Goal: Information Seeking & Learning: Learn about a topic

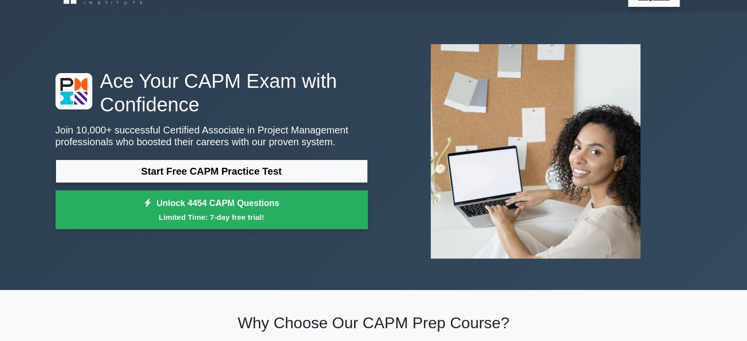
scroll to position [19, 0]
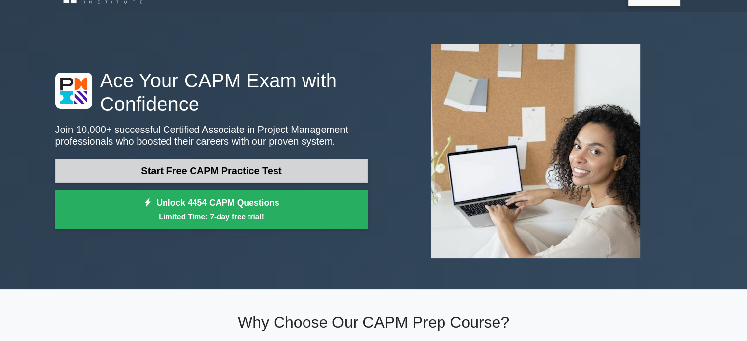
click at [332, 172] on link "Start Free CAPM Practice Test" at bounding box center [212, 171] width 312 height 24
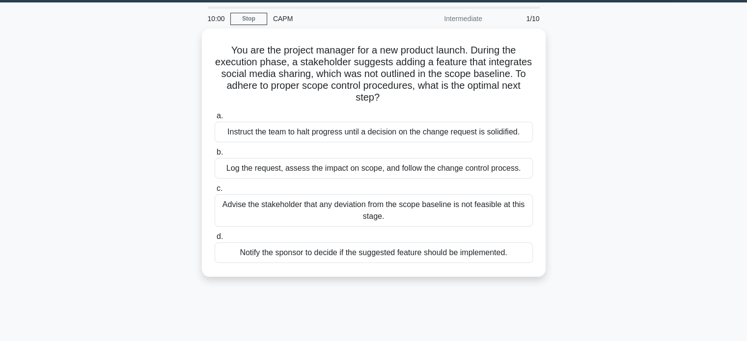
scroll to position [29, 0]
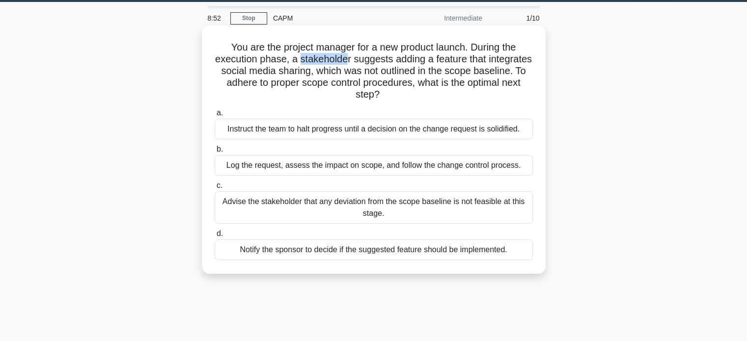
drag, startPoint x: 322, startPoint y: 58, endPoint x: 369, endPoint y: 60, distance: 47.7
click at [369, 60] on h5 "You are the project manager for a new product launch. During the execution phas…" at bounding box center [374, 71] width 320 height 60
drag, startPoint x: 372, startPoint y: 60, endPoint x: 320, endPoint y: 60, distance: 52.1
click at [320, 60] on h5 "You are the project manager for a new product launch. During the execution phas…" at bounding box center [374, 71] width 320 height 60
click at [430, 107] on div "a. Instruct the team to halt progress until a decision on the change request is…" at bounding box center [374, 183] width 330 height 157
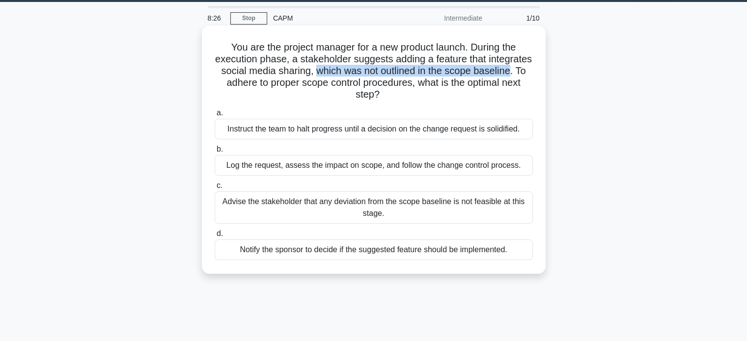
drag, startPoint x: 367, startPoint y: 72, endPoint x: 260, endPoint y: 83, distance: 107.6
click at [260, 83] on h5 "You are the project manager for a new product launch. During the execution phas…" at bounding box center [374, 71] width 320 height 60
click at [426, 79] on h5 "You are the project manager for a new product launch. During the execution phas…" at bounding box center [374, 71] width 320 height 60
click at [372, 196] on div "Advise the stakeholder that any deviation from the scope baseline is not feasib…" at bounding box center [374, 208] width 318 height 32
click at [215, 189] on input "c. Advise the stakeholder that any deviation from the scope baseline is not fea…" at bounding box center [215, 186] width 0 height 6
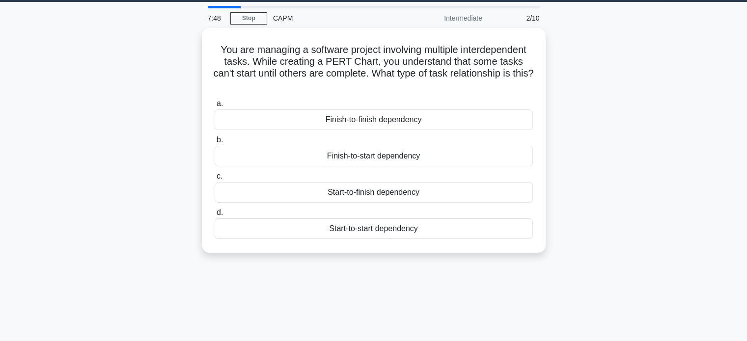
scroll to position [0, 0]
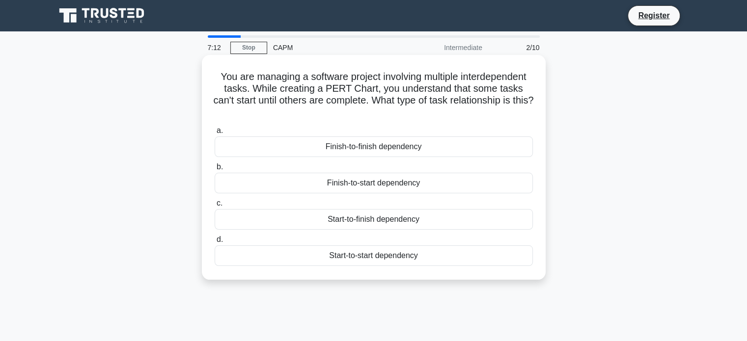
click at [347, 188] on div "Finish-to-start dependency" at bounding box center [374, 183] width 318 height 21
click at [215, 170] on input "b. Finish-to-start dependency" at bounding box center [215, 167] width 0 height 6
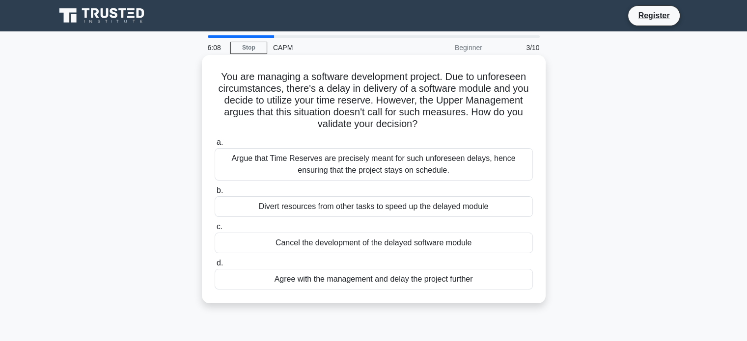
click at [406, 167] on div "Argue that Time Reserves are precisely meant for such unforeseen delays, hence …" at bounding box center [374, 164] width 318 height 32
click at [215, 146] on input "a. Argue that Time Reserves are precisely meant for such unforeseen delays, hen…" at bounding box center [215, 143] width 0 height 6
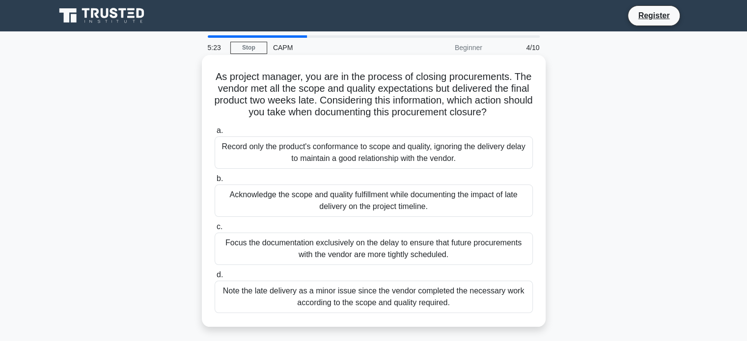
click at [400, 200] on div "Acknowledge the scope and quality fulfillment while documenting the impact of l…" at bounding box center [374, 201] width 318 height 32
click at [215, 182] on input "b. Acknowledge the scope and quality fulfillment while documenting the impact o…" at bounding box center [215, 179] width 0 height 6
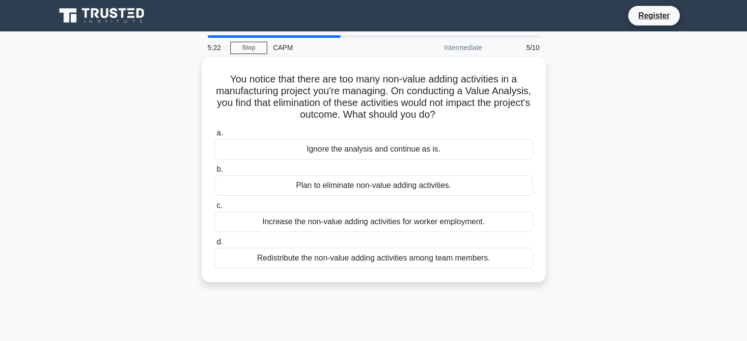
click at [400, 200] on label "c. Increase the non-value adding activities for worker employment." at bounding box center [374, 216] width 318 height 32
click at [215, 203] on input "c. Increase the non-value adding activities for worker employment." at bounding box center [215, 206] width 0 height 6
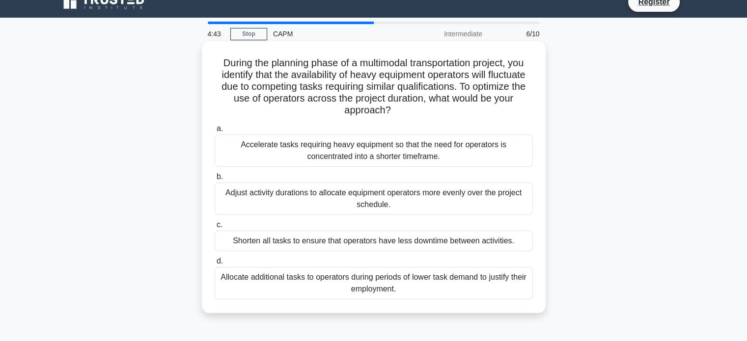
scroll to position [17, 0]
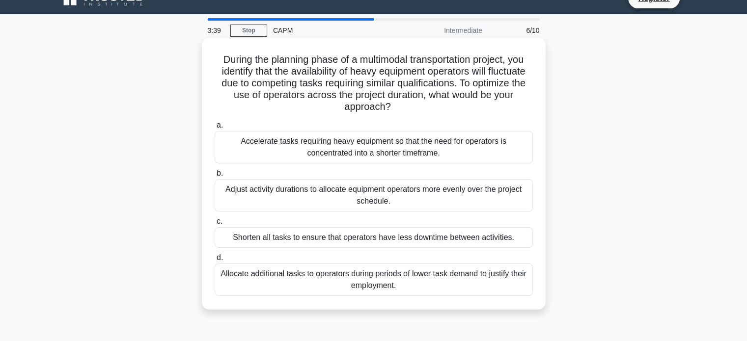
click at [383, 156] on div "Accelerate tasks requiring heavy equipment so that the need for operators is co…" at bounding box center [374, 147] width 318 height 32
click at [215, 129] on input "a. Accelerate tasks requiring heavy equipment so that the need for operators is…" at bounding box center [215, 125] width 0 height 6
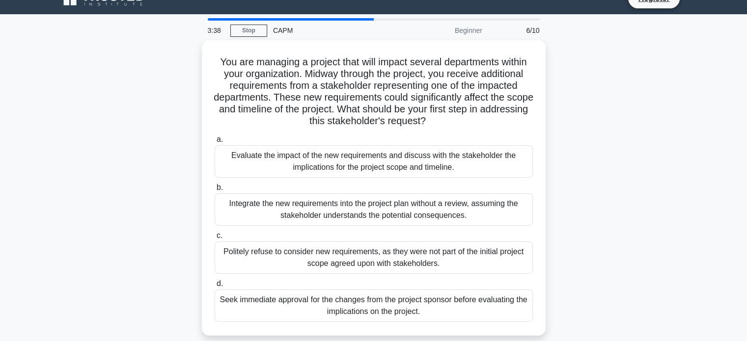
scroll to position [0, 0]
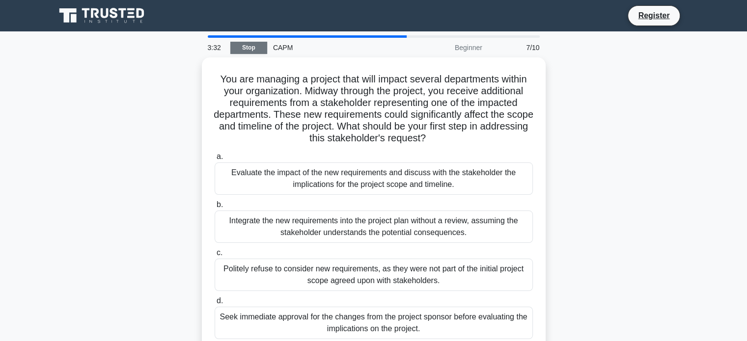
click at [246, 49] on link "Stop" at bounding box center [248, 48] width 37 height 12
